Goal: Transaction & Acquisition: Purchase product/service

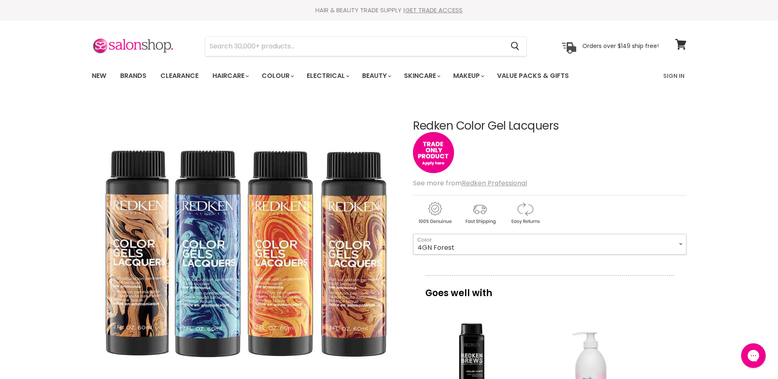
click at [679, 243] on select "4GN Forest 6GN [PERSON_NAME] 8GN Ivy 3N Espresso 4N Chicory 5N Walnut 6N Moroca…" at bounding box center [550, 244] width 274 height 21
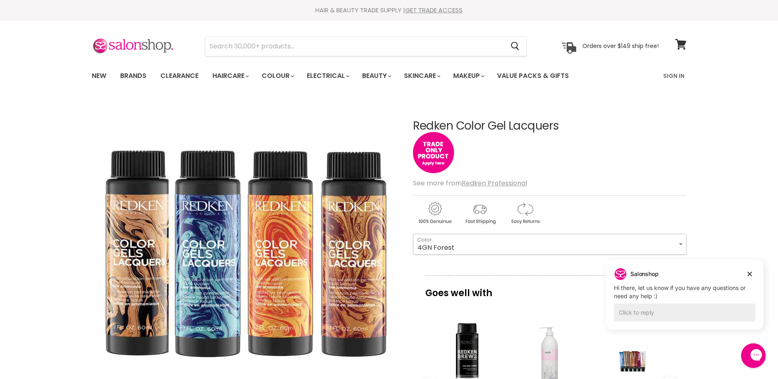
click at [679, 243] on select "4GN Forest 6GN [PERSON_NAME] 8GN Ivy 3N Espresso 4N Chicory 5N Walnut 6N Moroca…" at bounding box center [550, 244] width 274 height 21
click at [413, 234] on select "4GN Forest 6GN [PERSON_NAME] 8GN Ivy 3N Espresso 4N Chicory 5N Walnut 6N Moroca…" at bounding box center [550, 244] width 274 height 21
select select "5N Walnut"
click at [661, 70] on link "Sign In" at bounding box center [673, 75] width 31 height 17
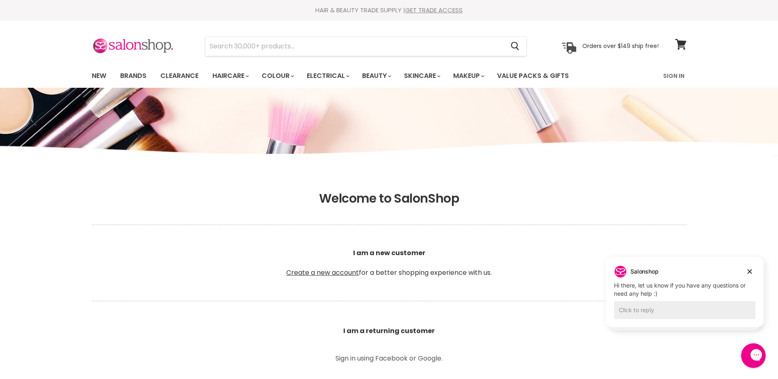
drag, startPoint x: 121, startPoint y: 338, endPoint x: 204, endPoint y: 316, distance: 85.2
